Goal: Navigation & Orientation: Find specific page/section

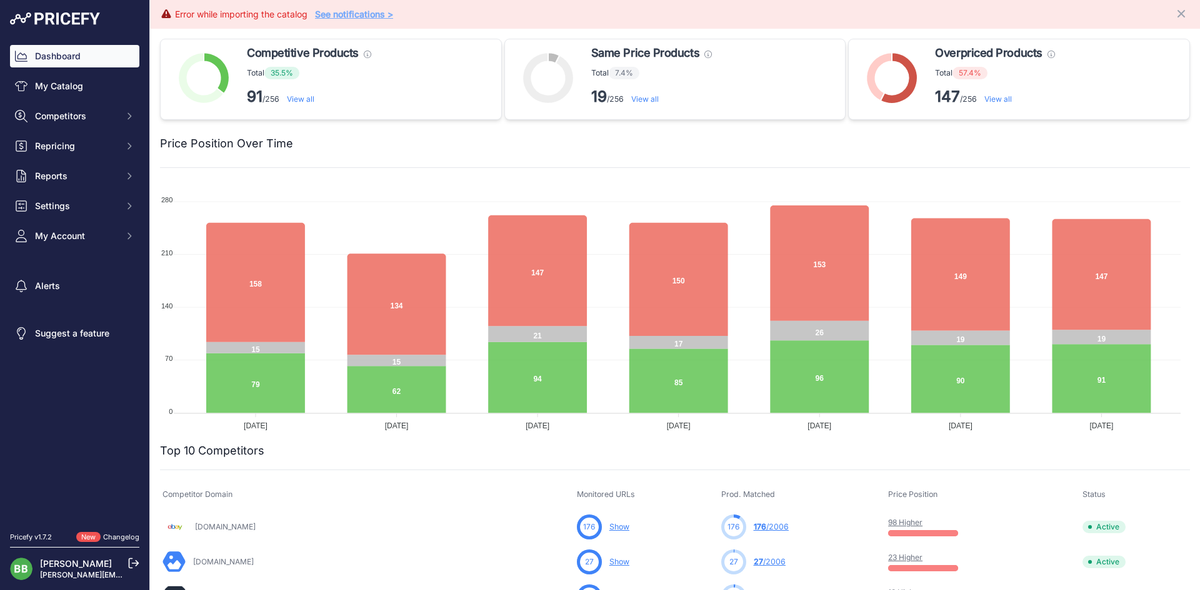
click at [354, 16] on link "See notifications >" at bounding box center [354, 14] width 78 height 11
click at [74, 84] on link "My Catalog" at bounding box center [74, 86] width 129 height 22
